Goal: Information Seeking & Learning: Check status

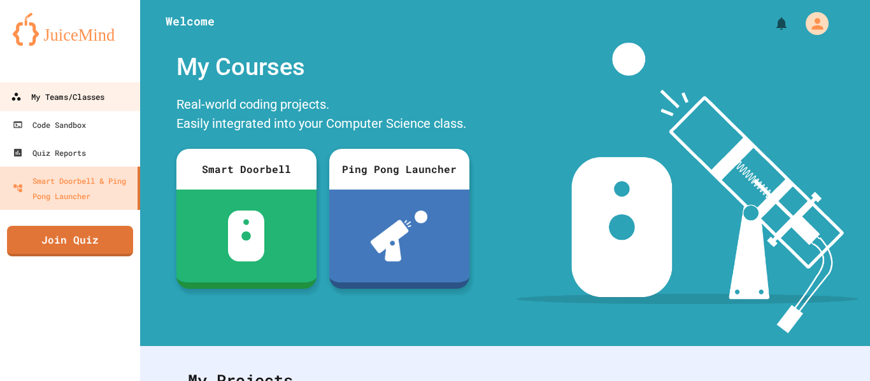
click at [83, 83] on link "My Teams/Classes" at bounding box center [70, 96] width 144 height 29
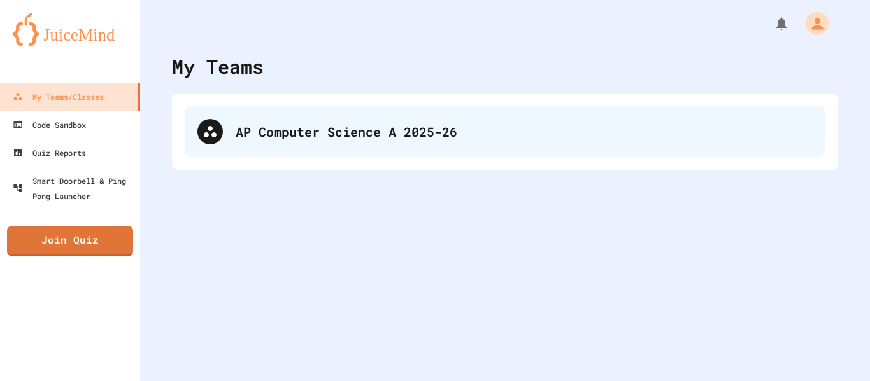
click at [507, 144] on div "AP Computer Science A 2025-26" at bounding box center [505, 131] width 640 height 51
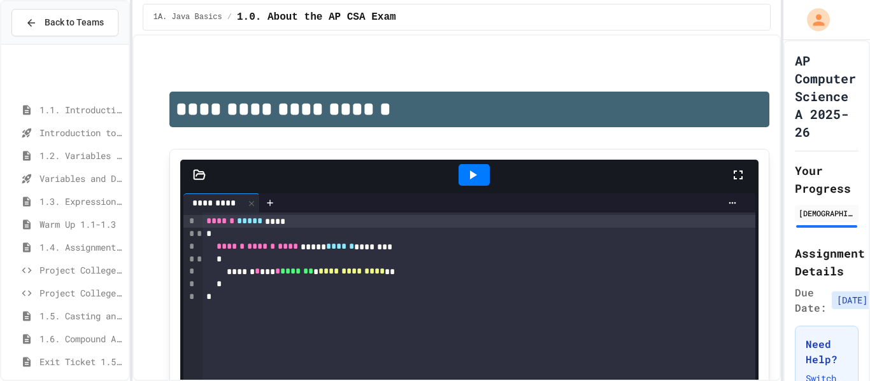
scroll to position [98, 0]
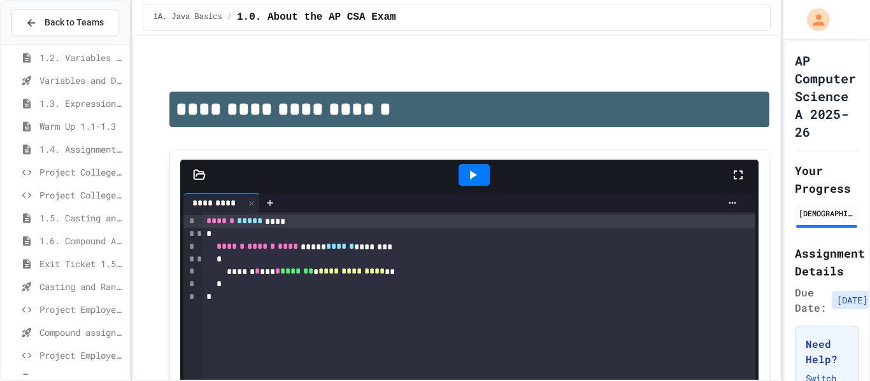
click at [69, 258] on span "Exit Ticket 1.5-1.6" at bounding box center [81, 263] width 84 height 13
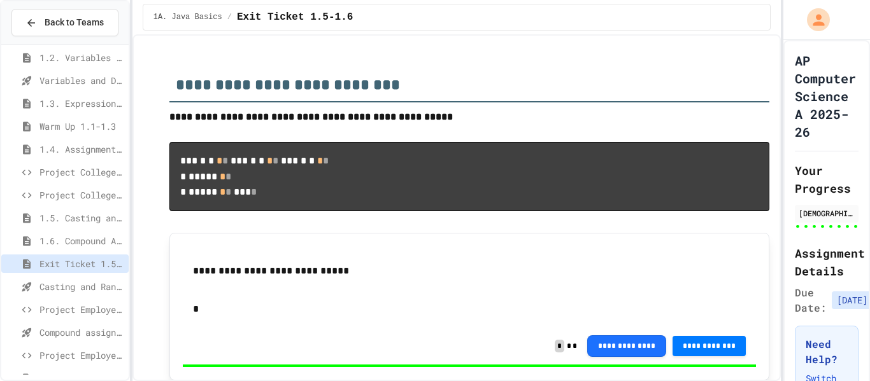
click at [73, 239] on div at bounding box center [64, 215] width 127 height 527
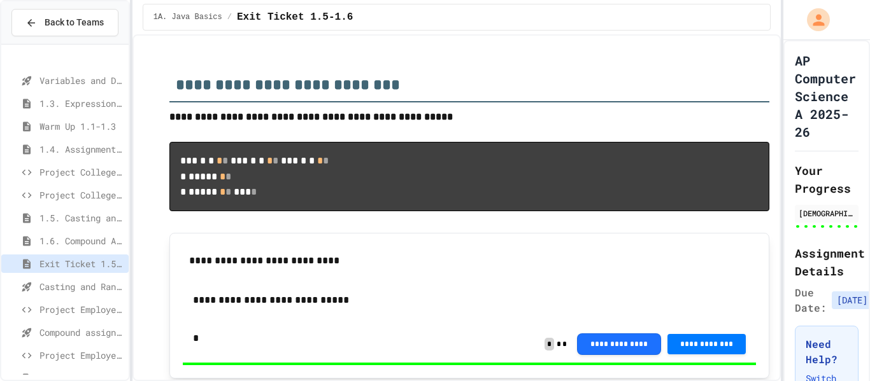
scroll to position [146, 0]
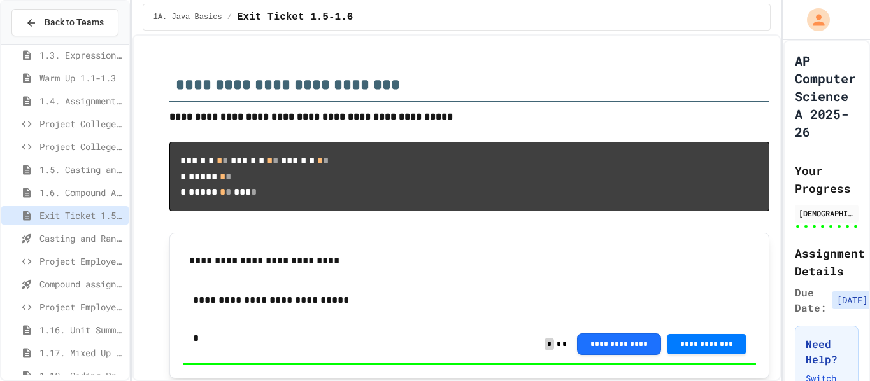
type input "****"
type input "*"
type input "****"
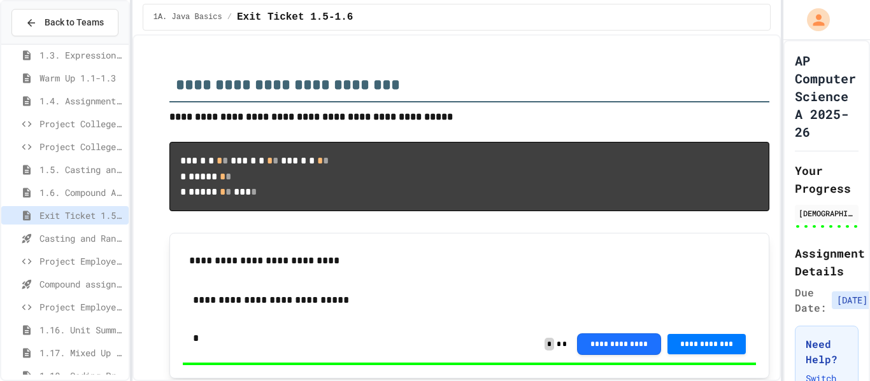
type input "*"
type input "***"
click at [73, 239] on span "Casting and Ranges of variables - Quiz" at bounding box center [81, 238] width 84 height 13
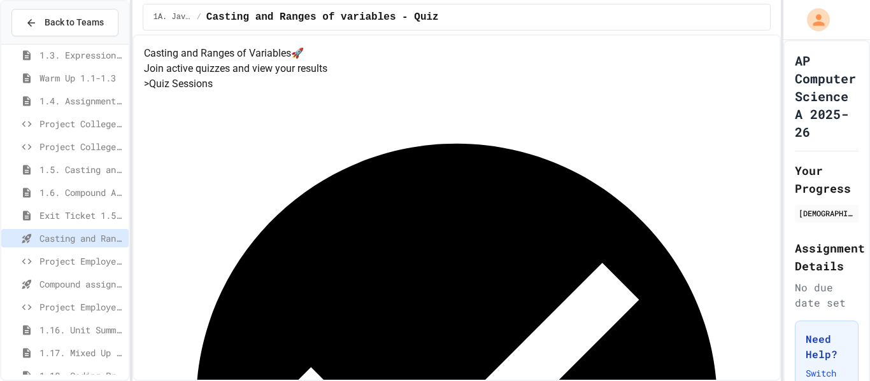
click at [94, 260] on span "Project EmployeePay" at bounding box center [81, 261] width 84 height 13
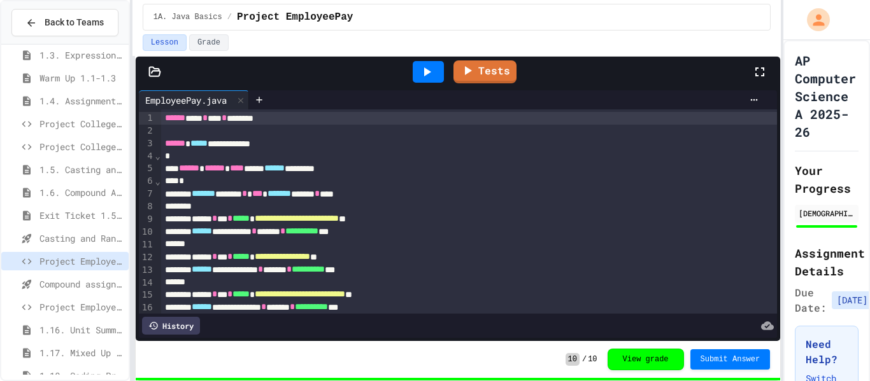
click at [89, 293] on div "Compound assignment operators - Quiz" at bounding box center [64, 284] width 127 height 18
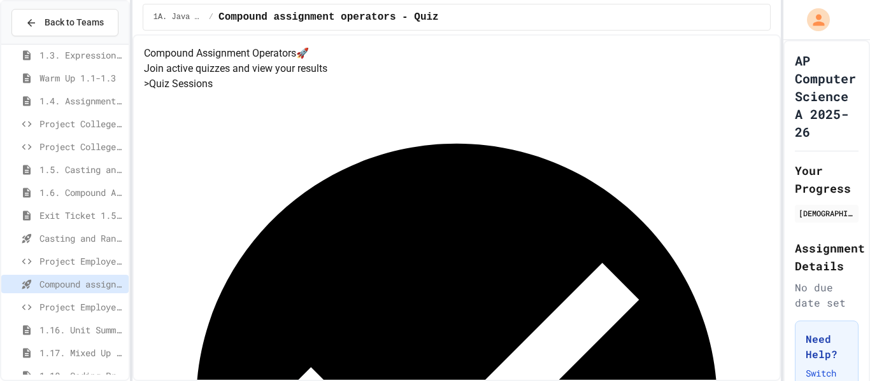
click at [93, 302] on span "Project EmployeePay (File Input)" at bounding box center [81, 306] width 84 height 13
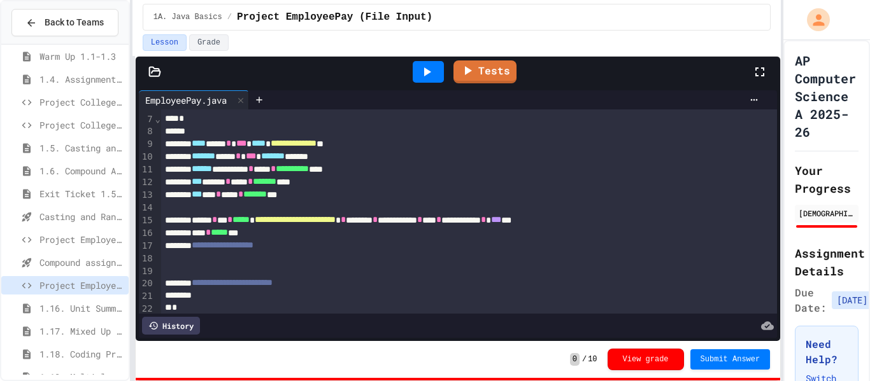
scroll to position [74, 0]
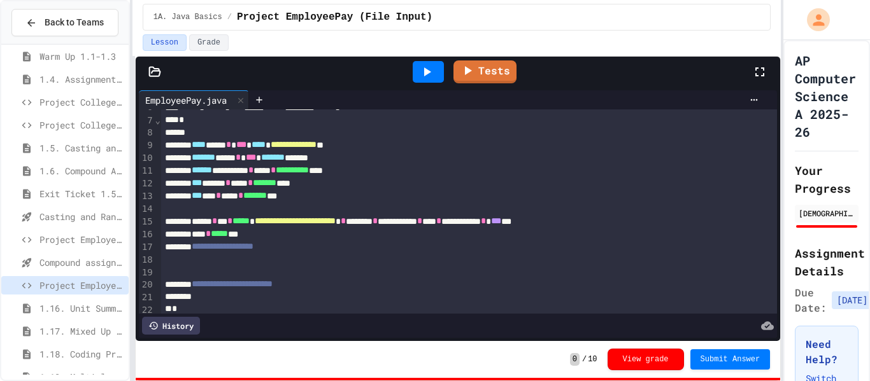
click at [95, 316] on div "1.16. Unit Summary 1a (1.1-1.6)" at bounding box center [64, 308] width 127 height 18
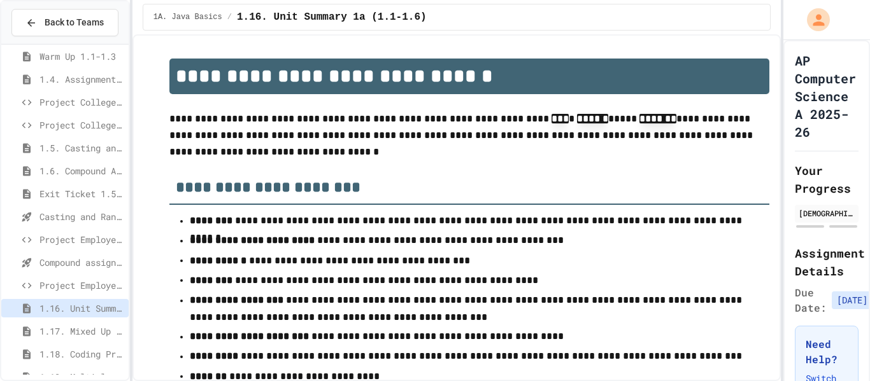
click at [31, 288] on icon at bounding box center [26, 285] width 15 height 11
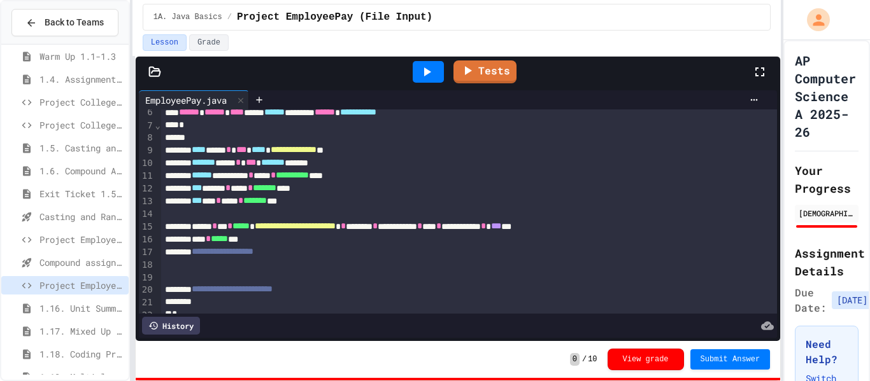
scroll to position [68, 0]
click at [731, 353] on span "Submit Answer" at bounding box center [730, 358] width 60 height 10
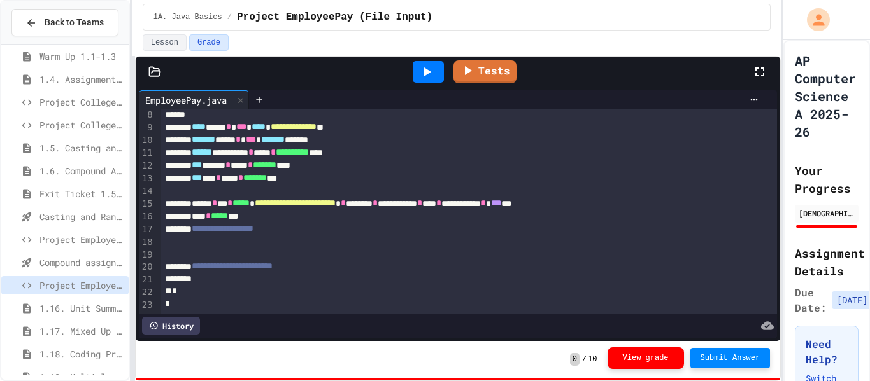
click at [614, 357] on button "View grade" at bounding box center [645, 359] width 76 height 22
click at [390, 213] on div "**** * ***** ***" at bounding box center [469, 216] width 617 height 13
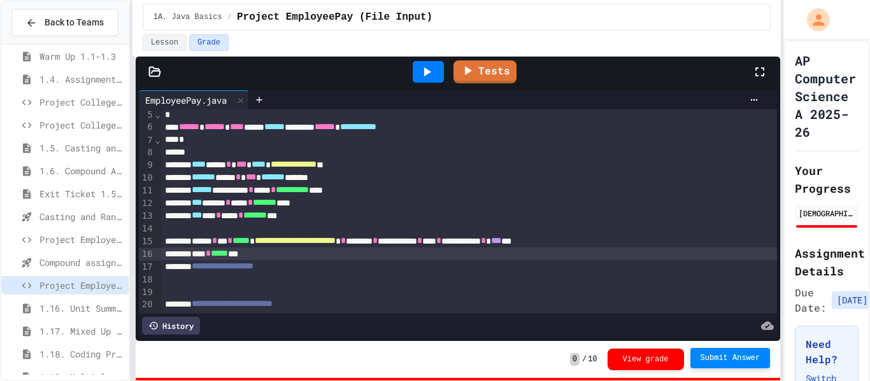
scroll to position [57, 0]
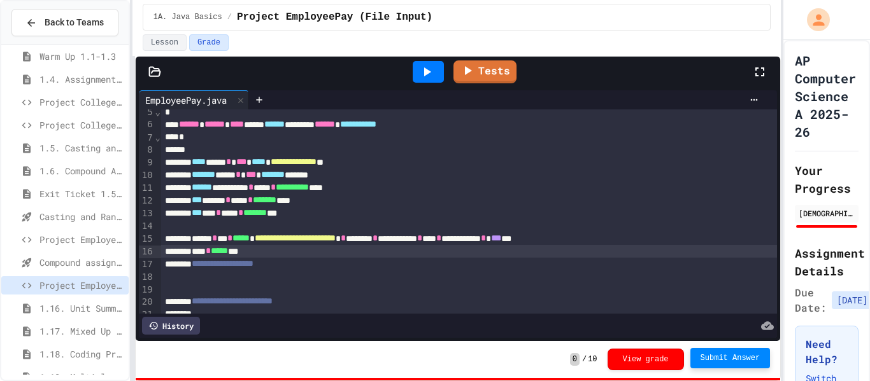
click at [484, 71] on link "Tests" at bounding box center [484, 71] width 63 height 23
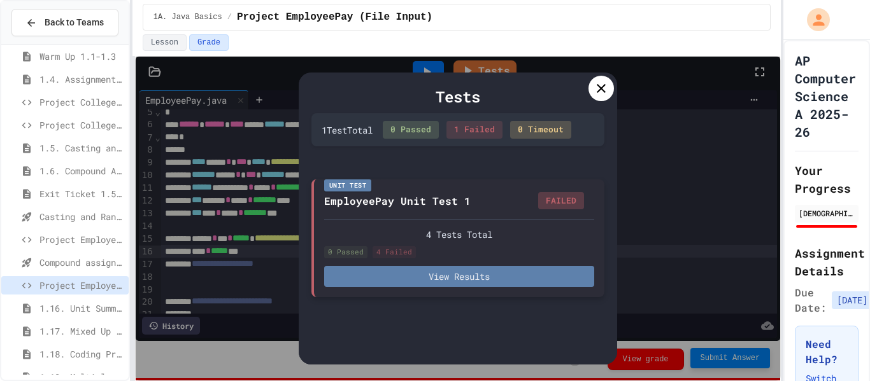
click at [397, 275] on button "View Results" at bounding box center [459, 276] width 270 height 21
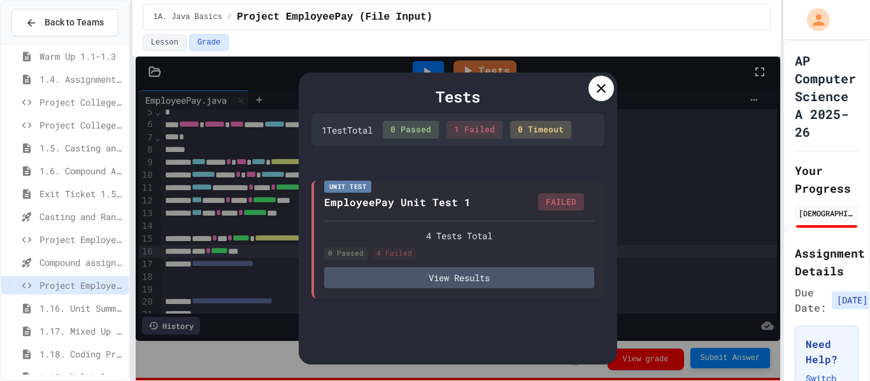
click at [607, 81] on icon at bounding box center [600, 88] width 15 height 15
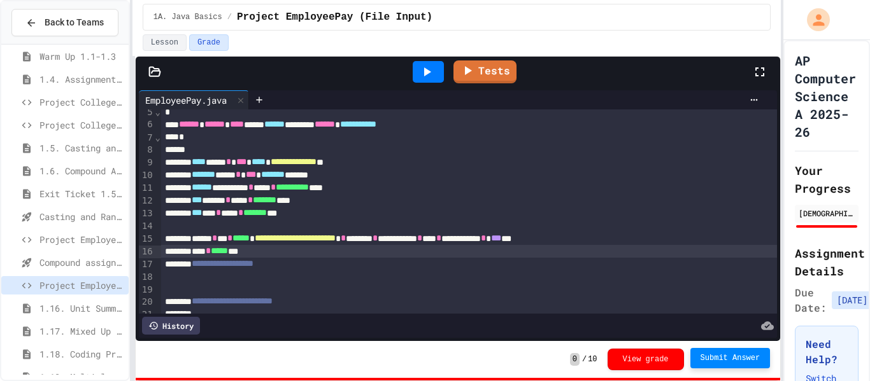
click at [335, 239] on span "**********" at bounding box center [295, 238] width 81 height 9
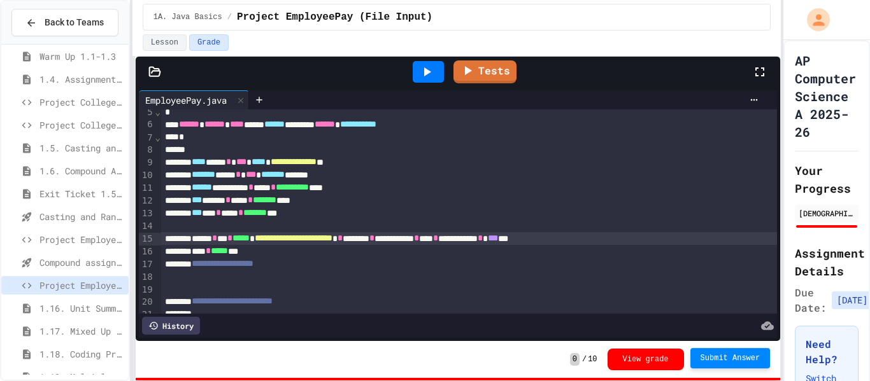
click at [764, 364] on button "Submit Answer" at bounding box center [730, 358] width 80 height 20
click at [500, 81] on link "Tests" at bounding box center [484, 71] width 63 height 23
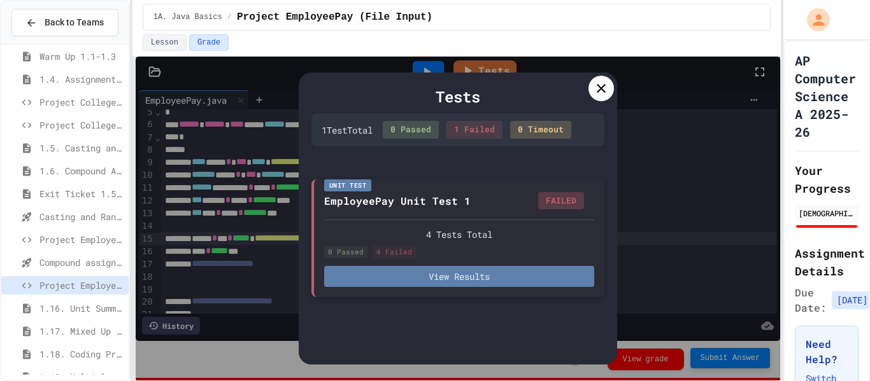
click at [433, 286] on button "View Results" at bounding box center [459, 276] width 270 height 21
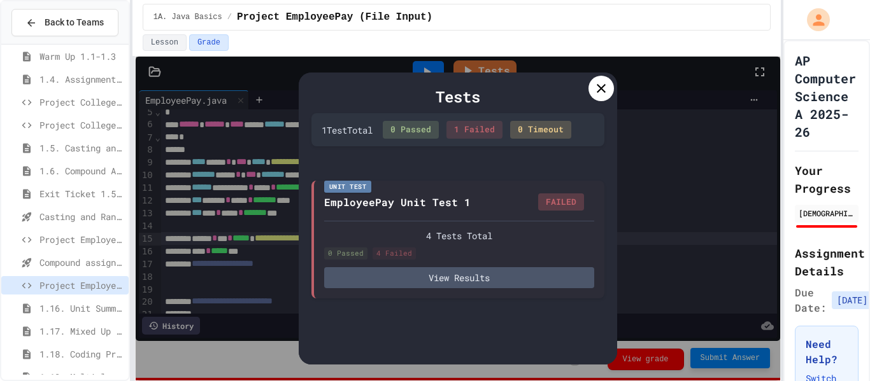
click at [604, 90] on icon at bounding box center [600, 88] width 15 height 15
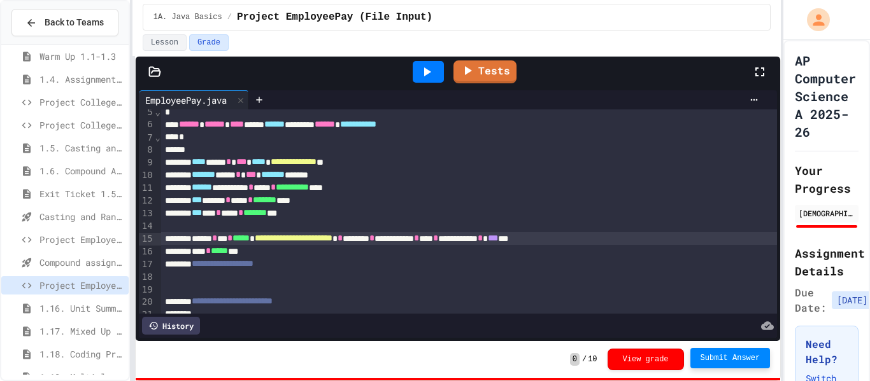
click at [301, 242] on span "**********" at bounding box center [294, 238] width 78 height 9
click at [709, 349] on button "Submit Answer" at bounding box center [730, 358] width 80 height 20
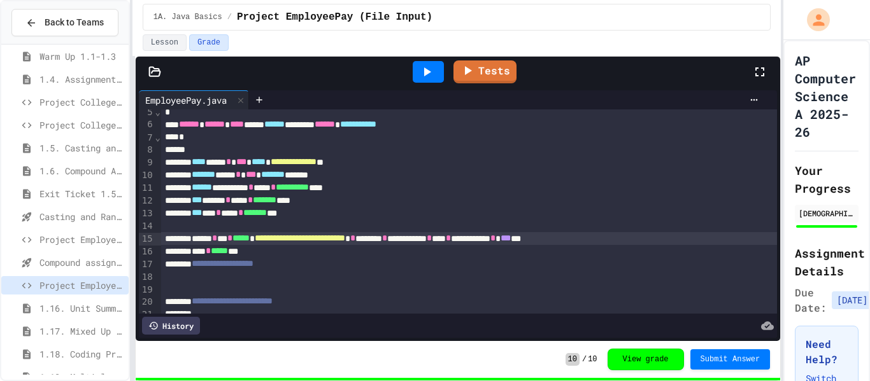
click at [107, 307] on span "1.16. Unit Summary 1a (1.1-1.6)" at bounding box center [81, 308] width 84 height 13
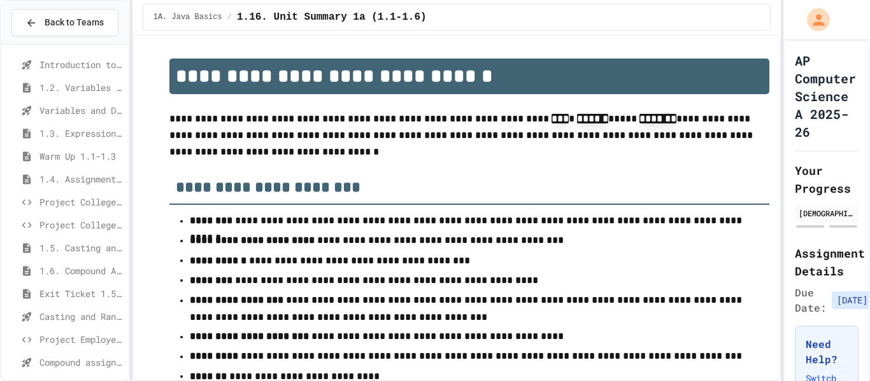
scroll to position [65, 0]
click at [69, 348] on span "Project EmployeePay" at bounding box center [81, 342] width 84 height 13
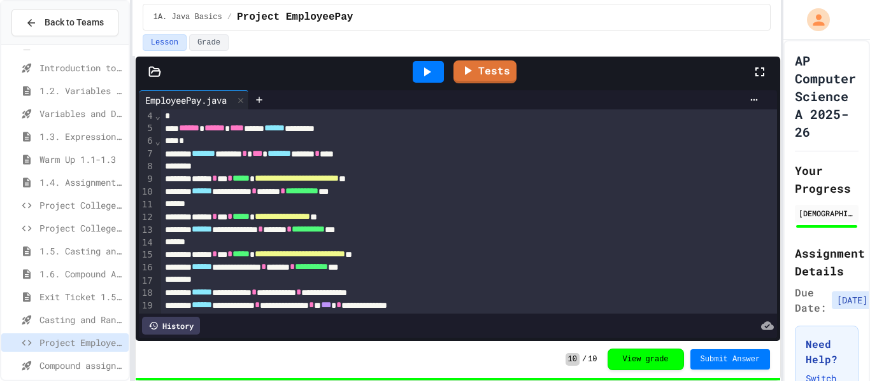
scroll to position [41, 0]
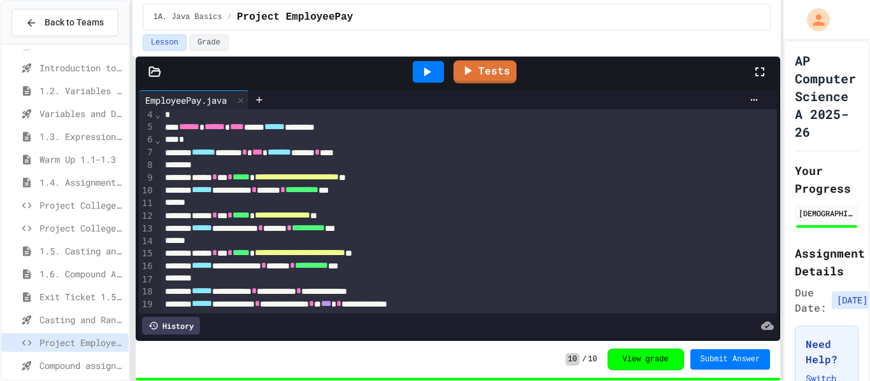
click at [108, 296] on span "Exit Ticket 1.5-1.6" at bounding box center [81, 296] width 84 height 13
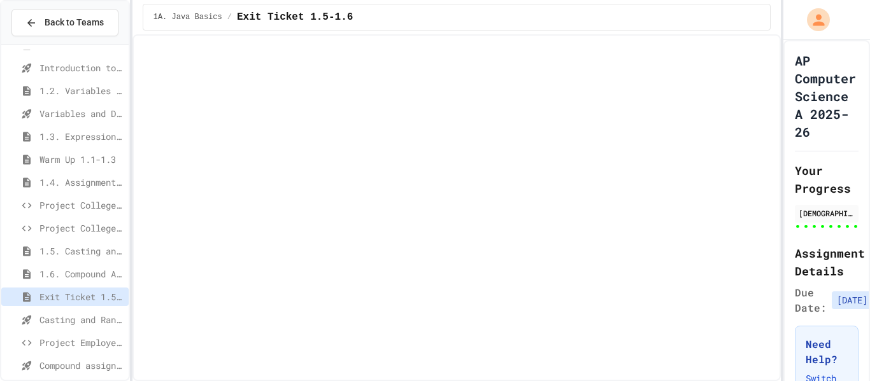
click at [99, 315] on span "Casting and Ranges of variables - Quiz" at bounding box center [81, 319] width 84 height 13
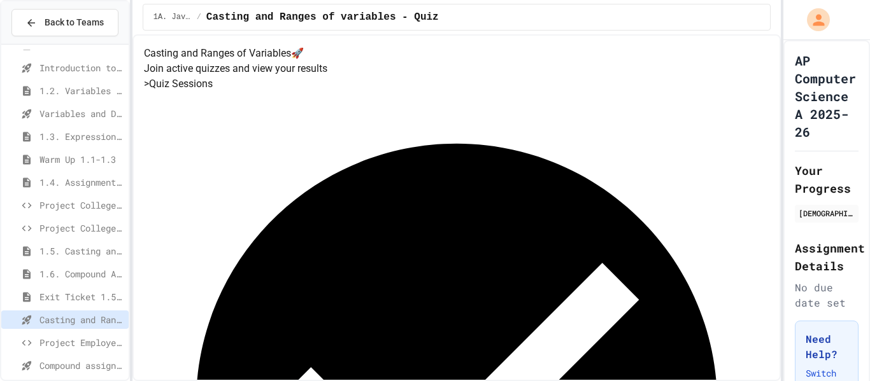
click at [74, 230] on span "Project CollegeSearch (File Input)" at bounding box center [81, 228] width 84 height 13
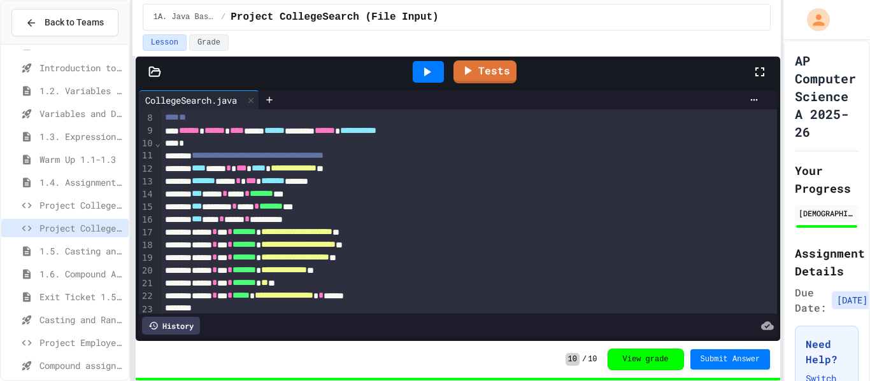
scroll to position [91, 0]
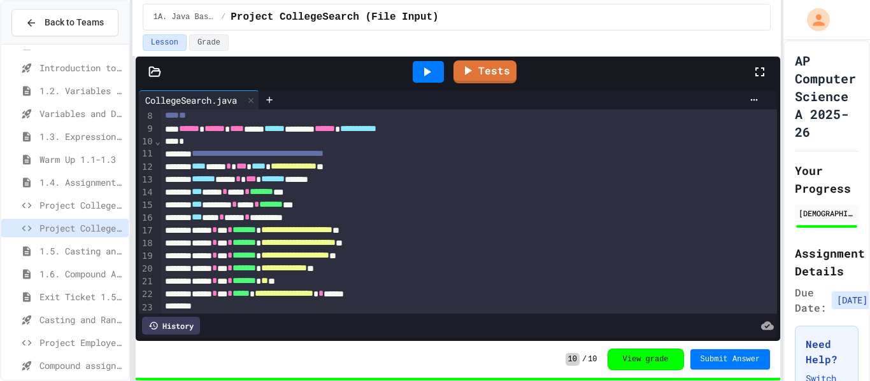
click at [102, 204] on span "Project CollegeSearch" at bounding box center [81, 205] width 84 height 13
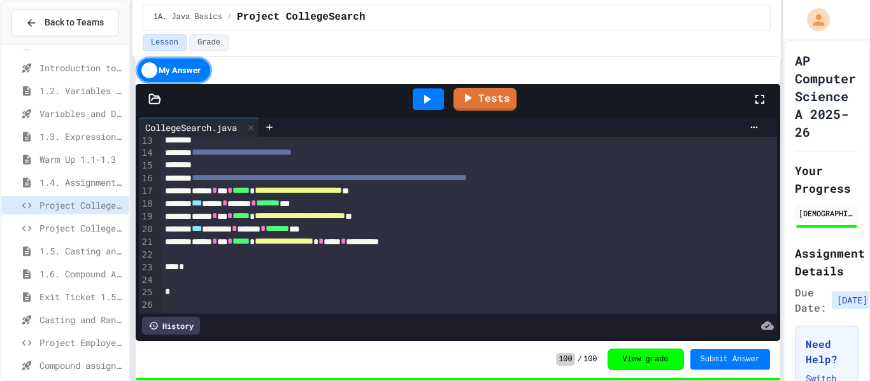
scroll to position [150, 0]
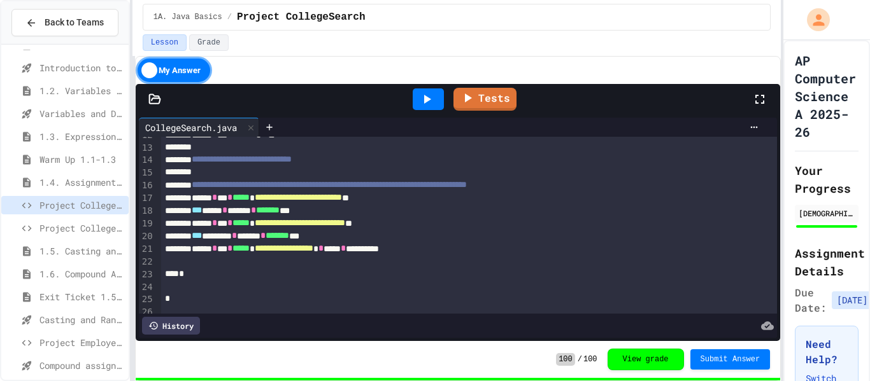
click at [381, 230] on div "*** ******* * ****** * ******* ***" at bounding box center [469, 236] width 617 height 13
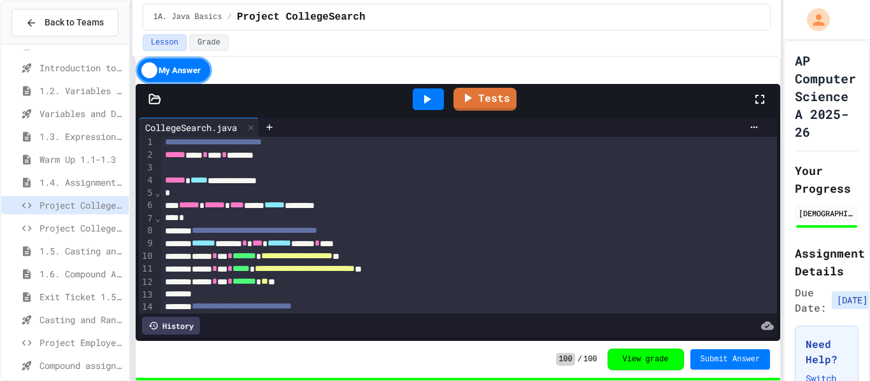
scroll to position [38, 0]
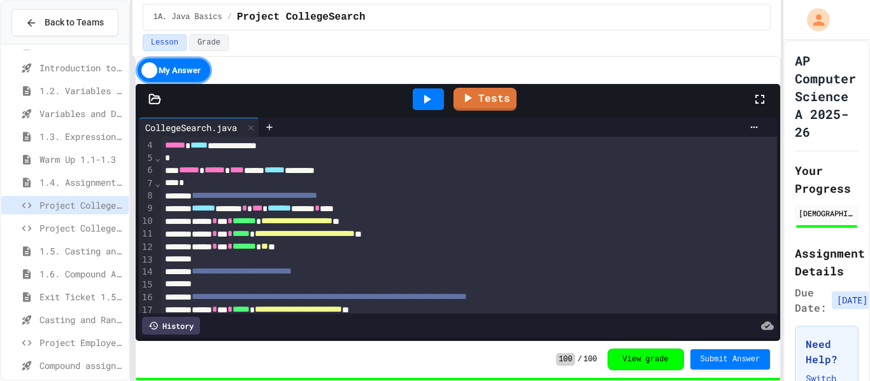
click at [523, 248] on div "****** * *** * ******* * ** **" at bounding box center [469, 247] width 617 height 13
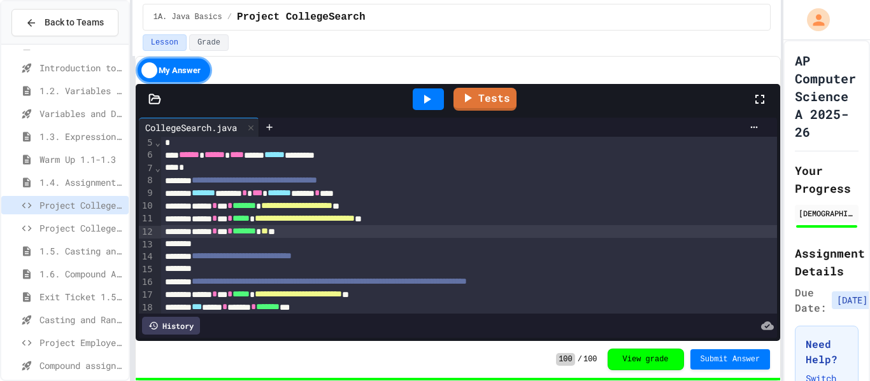
scroll to position [52, 0]
